Goal: Information Seeking & Learning: Learn about a topic

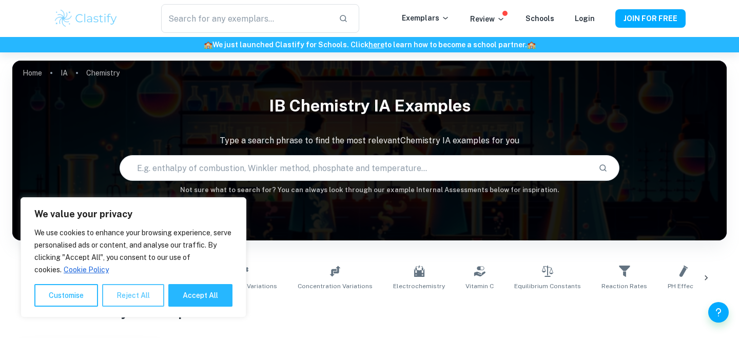
click at [125, 291] on button "Reject All" at bounding box center [133, 295] width 62 height 23
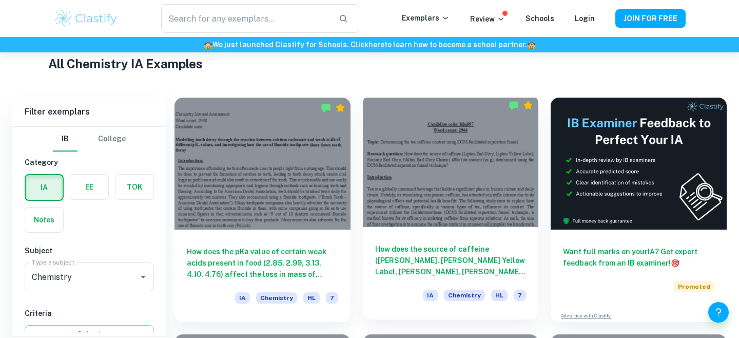
scroll to position [305, 0]
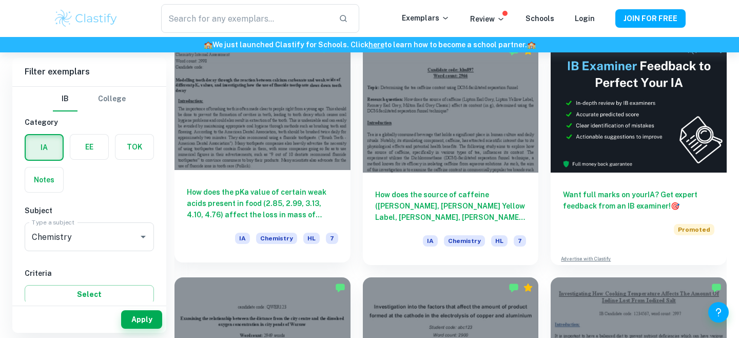
click at [288, 209] on h6 "How does the pKa value of certain weak acids present in food (2.85, 2.99, 3.13,…" at bounding box center [262, 203] width 151 height 34
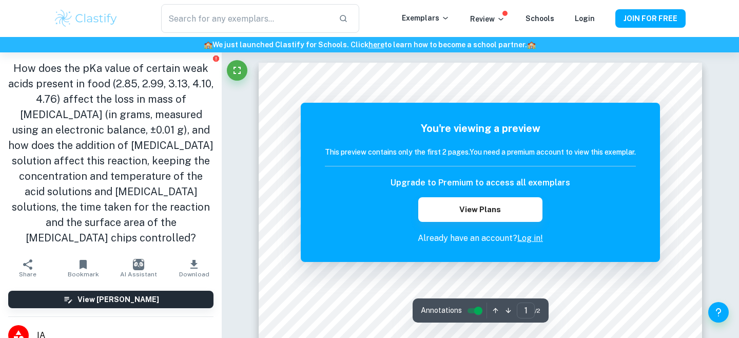
click at [146, 112] on h1 "How does the pKa value of certain weak acids present in food (2.85, 2.99, 3.13,…" at bounding box center [110, 153] width 205 height 185
click at [176, 139] on h1 "How does the pKa value of certain weak acids present in food (2.85, 2.99, 3.13,…" at bounding box center [110, 153] width 205 height 185
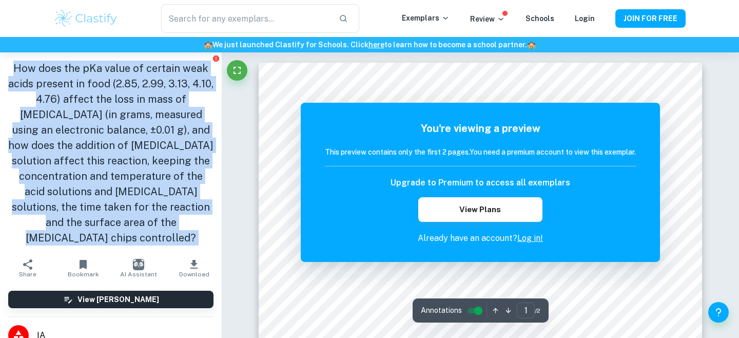
click at [193, 154] on h1 "How does the pKa value of certain weak acids present in food (2.85, 2.99, 3.13,…" at bounding box center [110, 153] width 205 height 185
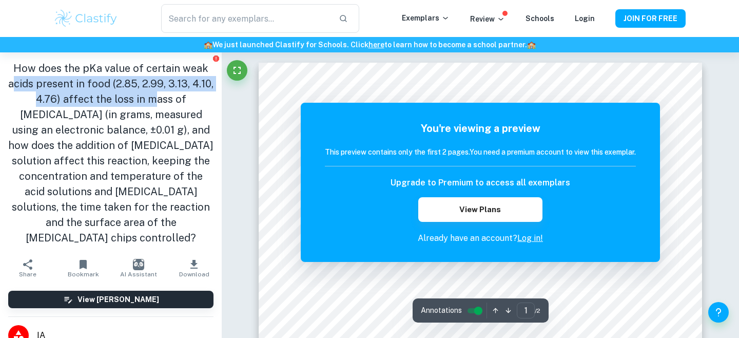
drag, startPoint x: 15, startPoint y: 84, endPoint x: 132, endPoint y: 95, distance: 117.6
click at [132, 95] on h1 "How does the pKa value of certain weak acids present in food (2.85, 2.99, 3.13,…" at bounding box center [110, 153] width 205 height 185
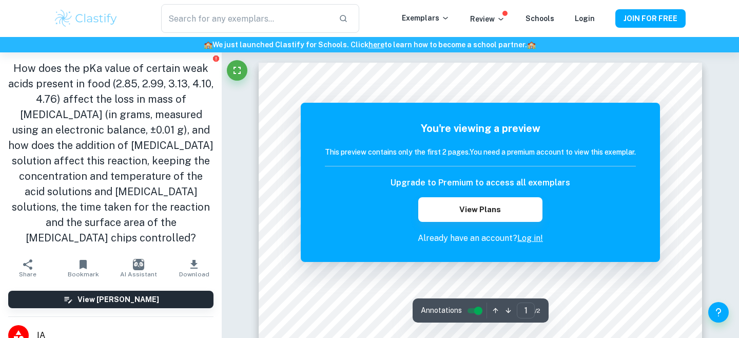
click at [132, 95] on h1 "How does the pKa value of certain weak acids present in food (2.85, 2.99, 3.13,…" at bounding box center [110, 153] width 205 height 185
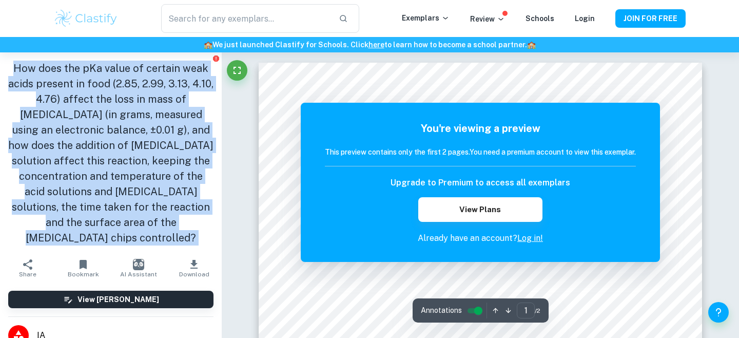
click at [139, 114] on h1 "How does the pKa value of certain weak acids present in food (2.85, 2.99, 3.13,…" at bounding box center [110, 153] width 205 height 185
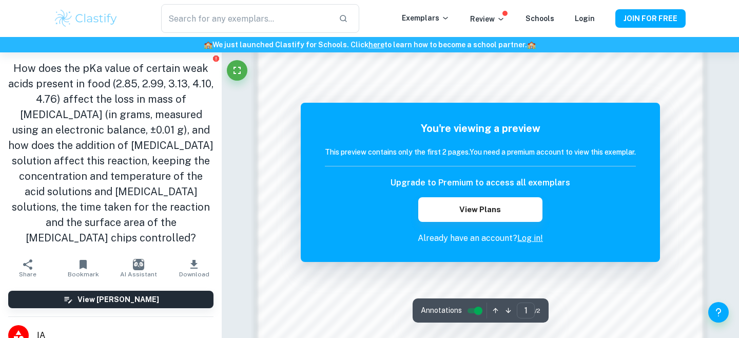
scroll to position [887, 0]
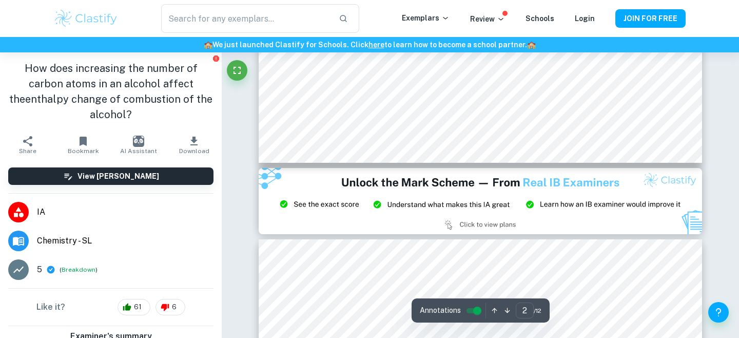
scroll to position [198, 0]
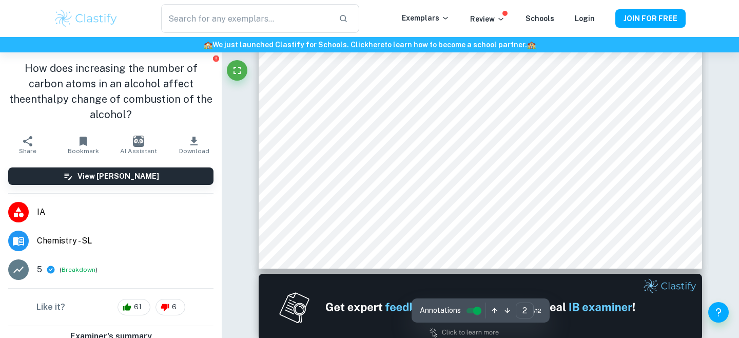
type input "1"
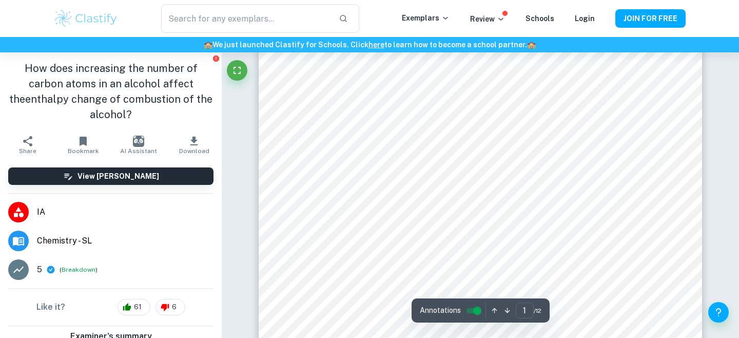
scroll to position [0, 0]
